Goal: Task Accomplishment & Management: Manage account settings

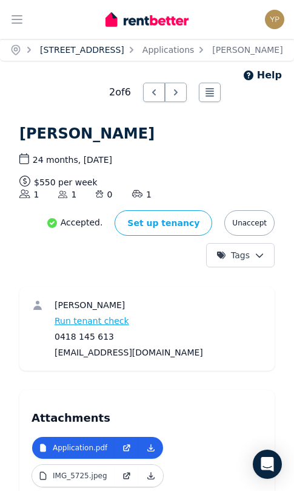
click at [59, 47] on link "[STREET_ADDRESS]" at bounding box center [82, 50] width 84 height 10
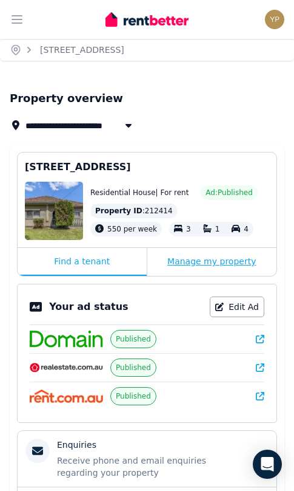
click at [197, 256] on div "Manage my property" at bounding box center [213, 262] width 130 height 28
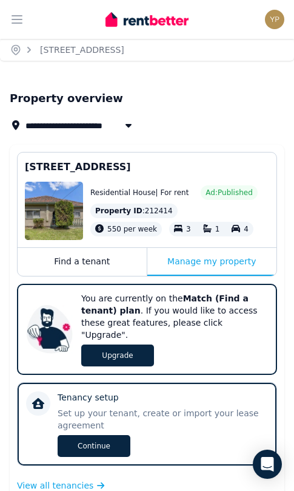
click at [132, 127] on icon "button" at bounding box center [129, 125] width 12 height 10
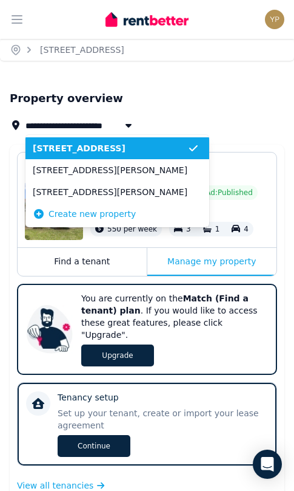
click at [132, 127] on icon "button" at bounding box center [129, 125] width 12 height 10
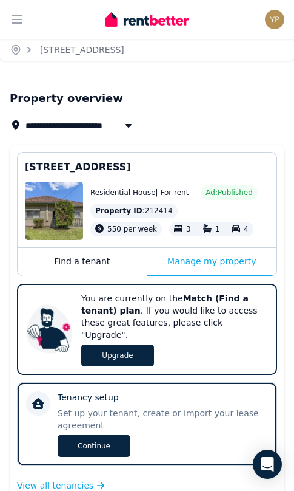
click at [126, 124] on icon "button" at bounding box center [129, 126] width 6 height 4
type input "**********"
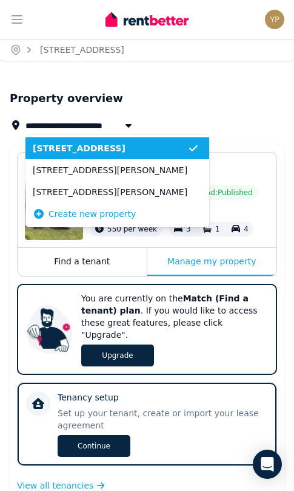
click at [131, 123] on icon "button" at bounding box center [129, 125] width 12 height 10
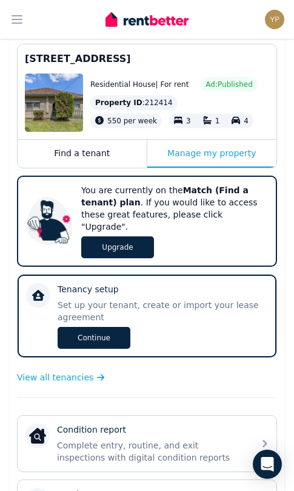
scroll to position [492, 0]
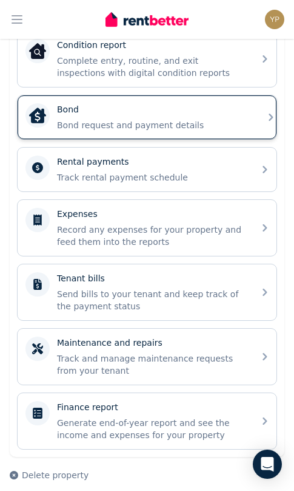
click at [190, 119] on div "Bond Bond request and payment details" at bounding box center [147, 117] width 259 height 44
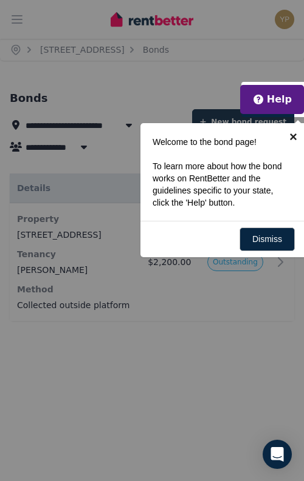
click at [288, 137] on link "×" at bounding box center [292, 136] width 27 height 27
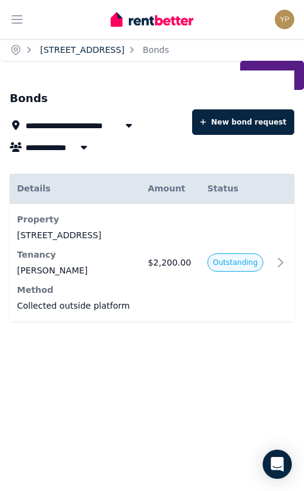
click at [80, 50] on link "[STREET_ADDRESS]" at bounding box center [82, 50] width 84 height 10
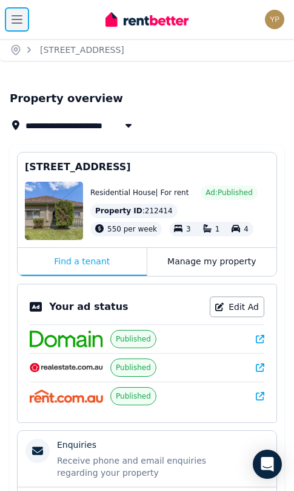
click at [20, 18] on icon "button" at bounding box center [17, 19] width 15 height 15
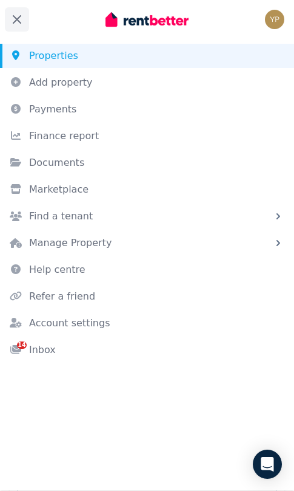
click at [64, 59] on link "Properties" at bounding box center [147, 56] width 294 height 24
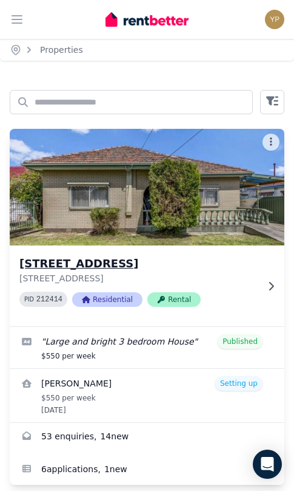
click at [270, 285] on icon at bounding box center [271, 286] width 12 height 10
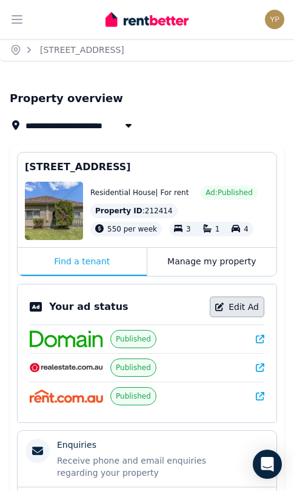
click at [248, 307] on link "Edit Ad" at bounding box center [237, 306] width 55 height 21
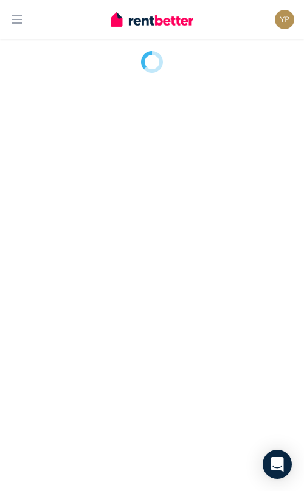
select select "**********"
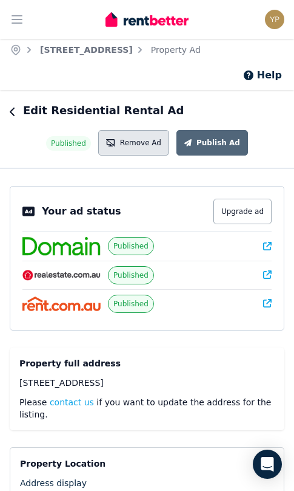
click at [148, 145] on button "Remove Ad" at bounding box center [133, 142] width 71 height 25
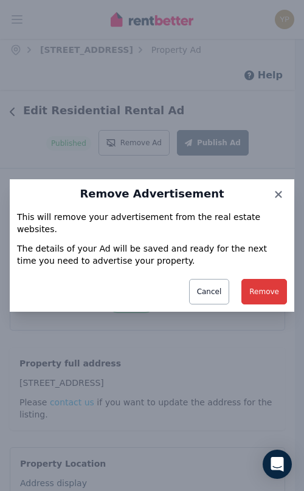
click at [268, 288] on button "Remove" at bounding box center [264, 291] width 46 height 25
